Goal: Information Seeking & Learning: Learn about a topic

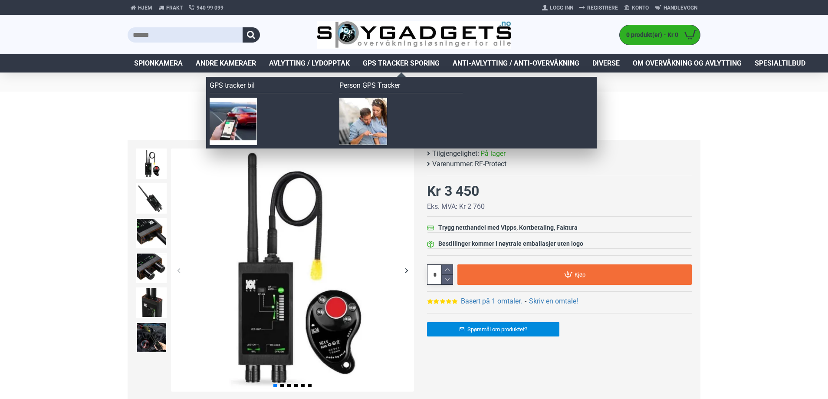
click at [383, 62] on span "GPS Tracker Sporing" at bounding box center [401, 63] width 77 height 10
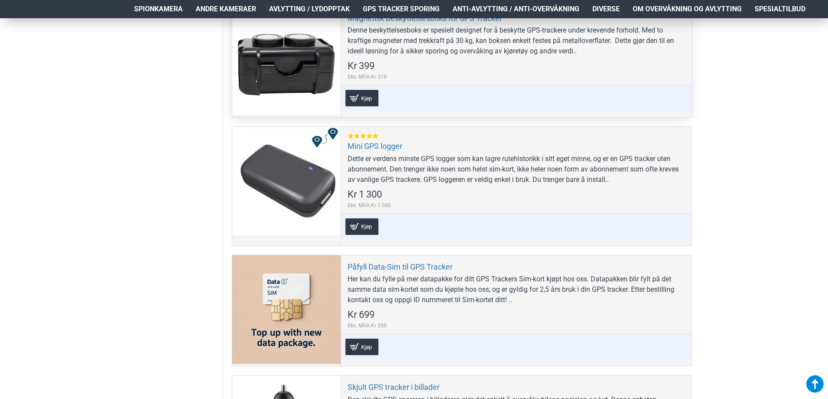
scroll to position [1041, 0]
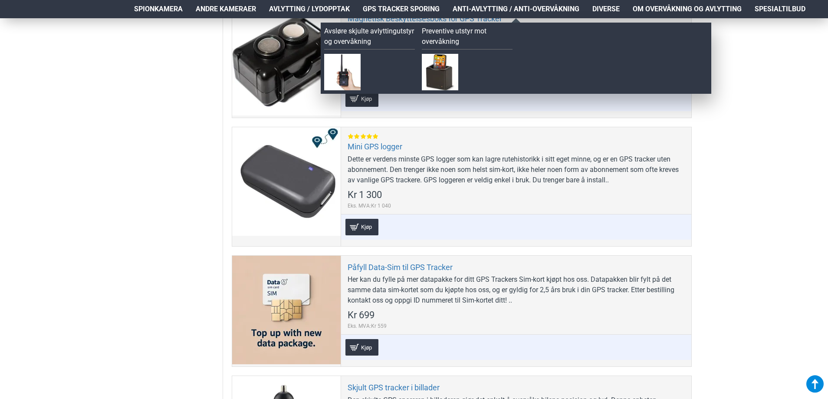
click at [483, 10] on span "Anti-avlytting / Anti-overvåkning" at bounding box center [515, 9] width 127 height 10
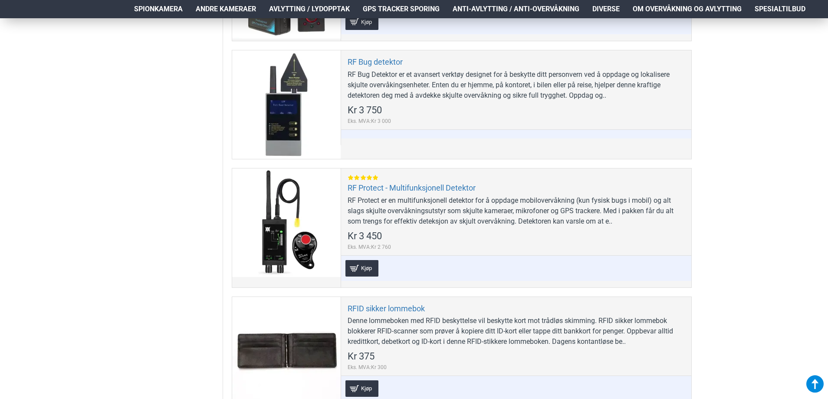
scroll to position [694, 0]
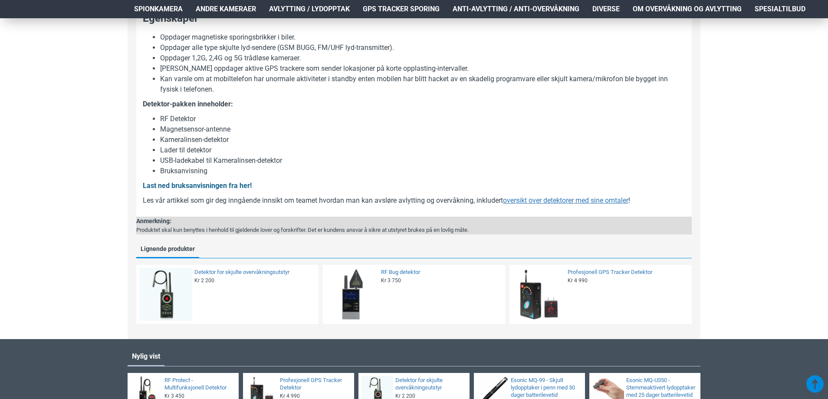
scroll to position [781, 0]
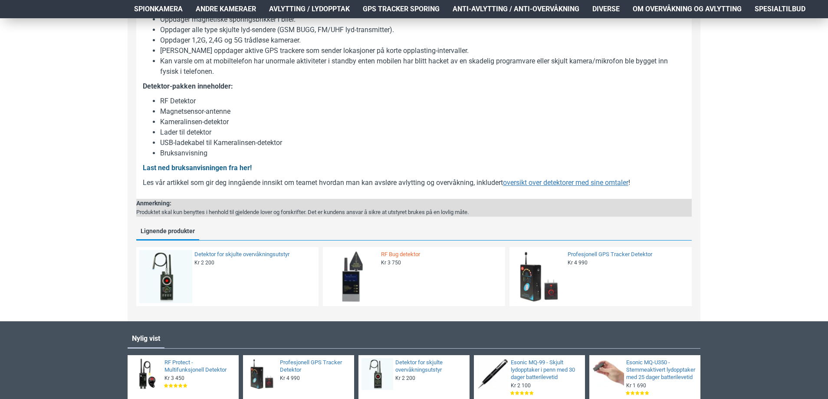
click at [397, 258] on link "RF Bug detektor" at bounding box center [440, 254] width 119 height 7
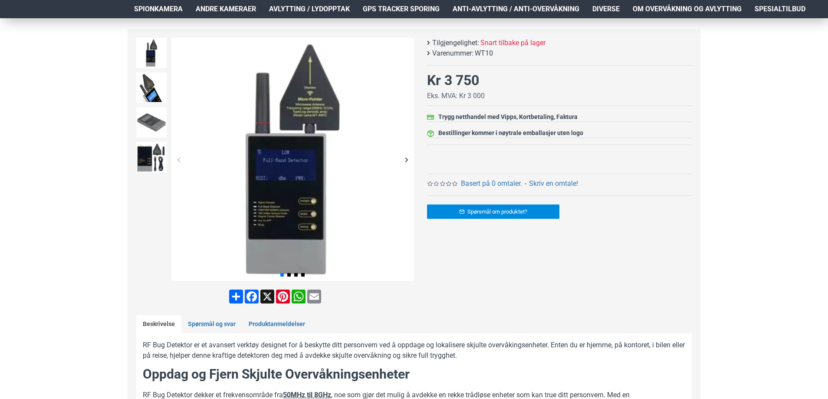
scroll to position [87, 0]
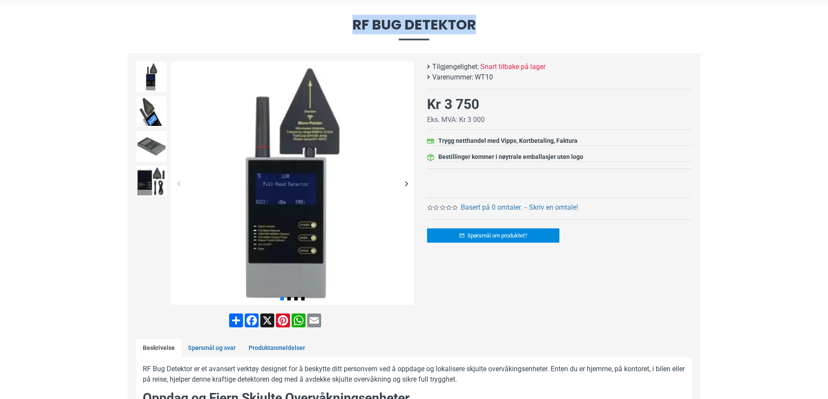
drag, startPoint x: 343, startPoint y: 28, endPoint x: 482, endPoint y: 27, distance: 139.2
click at [482, 27] on span "RF Bug detektor" at bounding box center [414, 29] width 573 height 22
copy span "RF Bug detektor"
